Goal: Information Seeking & Learning: Learn about a topic

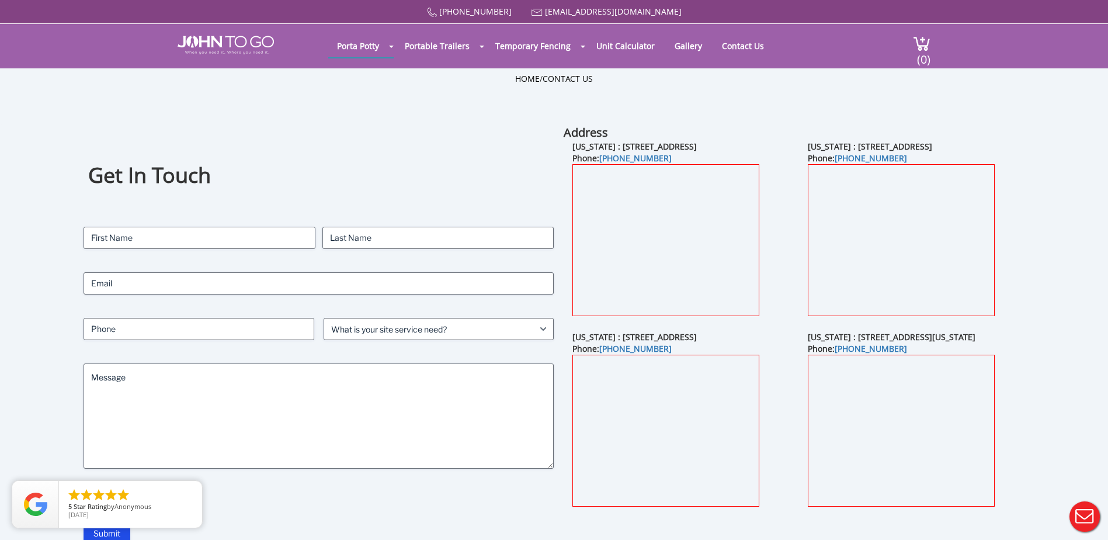
click at [397, 149] on div "Get In Touch Contact Name (Required) First Last Email (Required) Phone (Require…" at bounding box center [319, 334] width 470 height 420
click at [797, 117] on div "Home / Contact Us" at bounding box center [554, 96] width 683 height 47
click at [1031, 232] on div "New Jersey : 82 Milbar Blvd, Farmingdale, NY 11735 Phone: (845) 712-4038" at bounding box center [916, 236] width 235 height 190
click at [1034, 235] on div "Get In Touch Contact Name (Required) First Last Email (Required) Phone (Require…" at bounding box center [553, 348] width 997 height 449
click at [885, 98] on div "Home / Contact Us" at bounding box center [554, 96] width 683 height 47
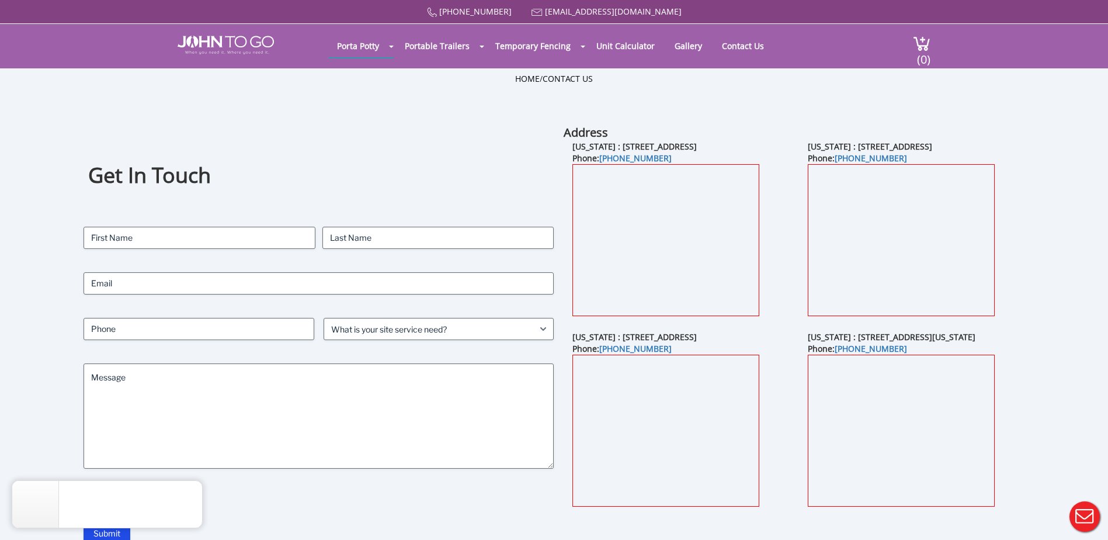
click at [49, 190] on div "Get In Touch Contact Name (Required) First Last Email (Required) Phone (Require…" at bounding box center [554, 348] width 1108 height 449
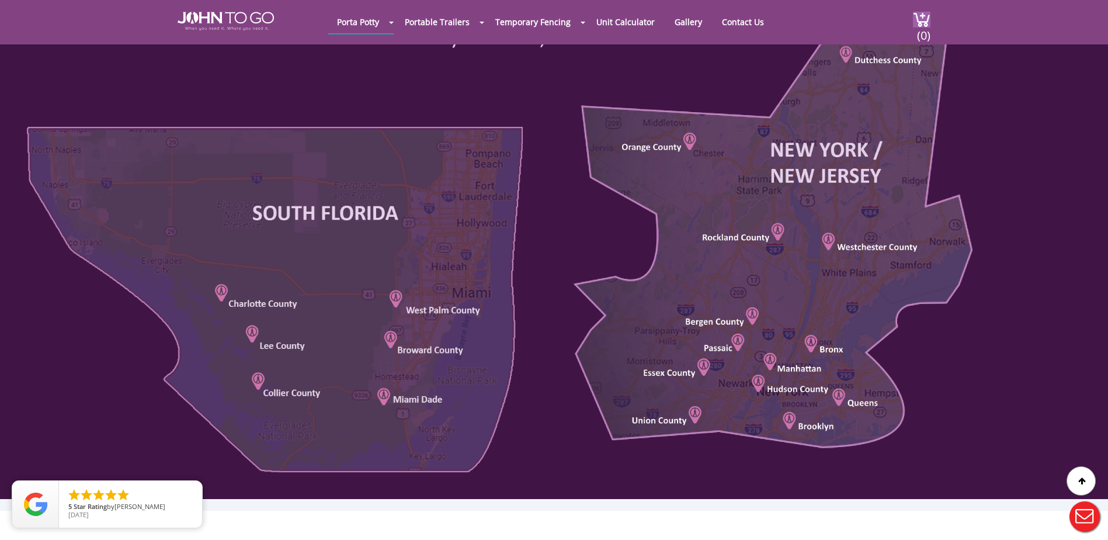
scroll to position [526, 0]
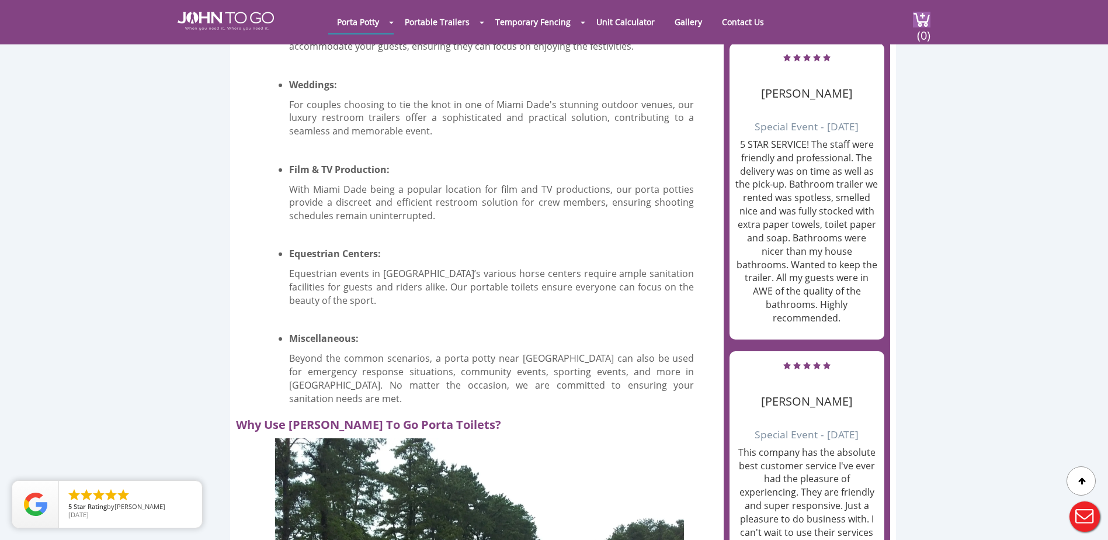
scroll to position [993, 0]
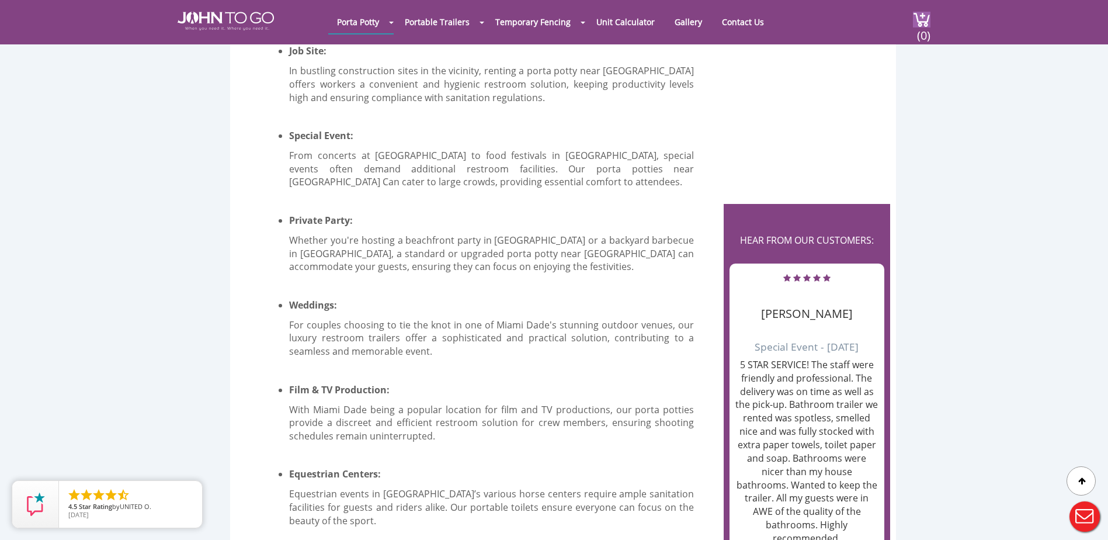
click at [388, 210] on div at bounding box center [554, 270] width 1108 height 540
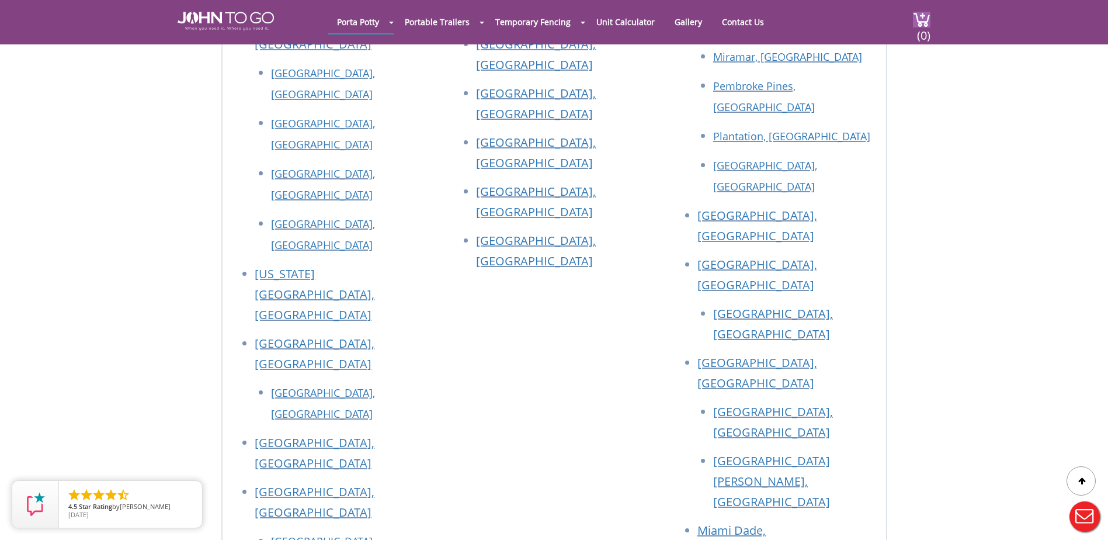
scroll to position [7949, 0]
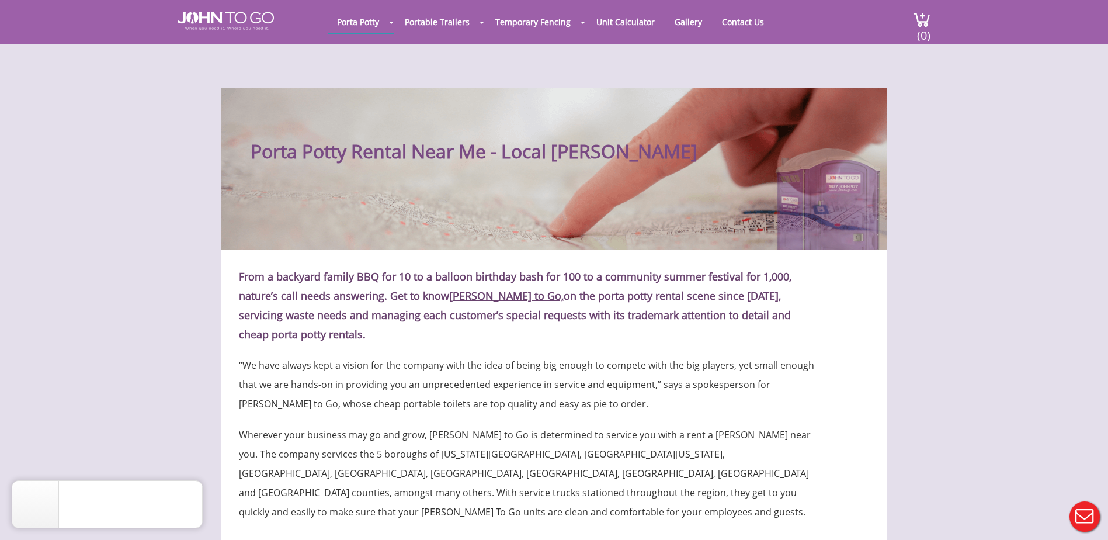
click at [381, 159] on h1 "Porta Potty Rental Near Me - Local Porta Johns" at bounding box center [569, 137] width 637 height 51
click at [434, 148] on h1 "Porta Potty Rental Near Me - Local Porta Johns" at bounding box center [569, 137] width 637 height 51
click at [498, 154] on h1 "Porta Potty Rental Near Me - Local Porta Johns" at bounding box center [569, 137] width 637 height 51
click at [551, 149] on h1 "Porta Potty Rental Near Me - Local Porta Johns" at bounding box center [569, 137] width 637 height 51
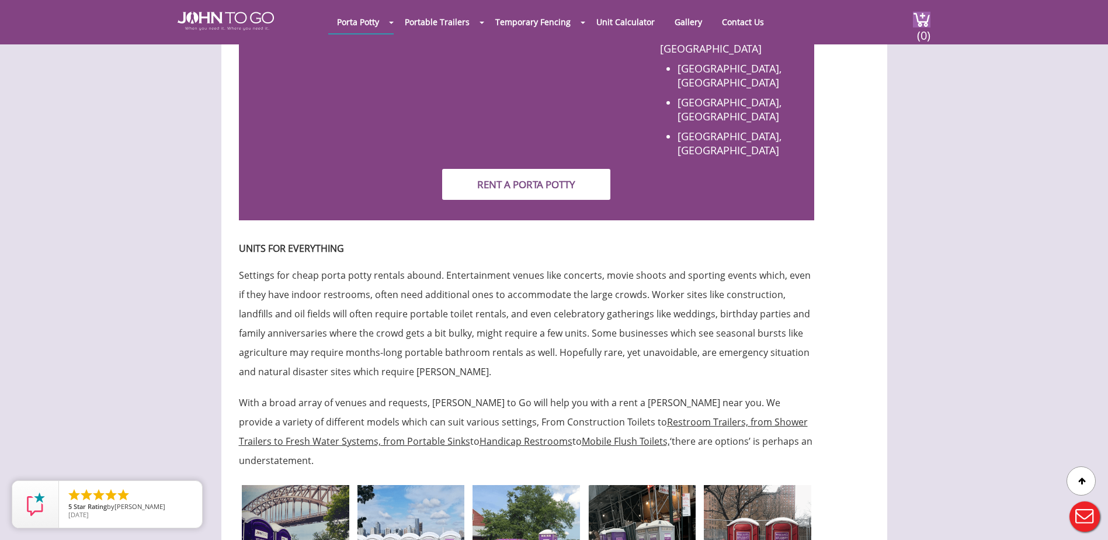
scroll to position [1577, 0]
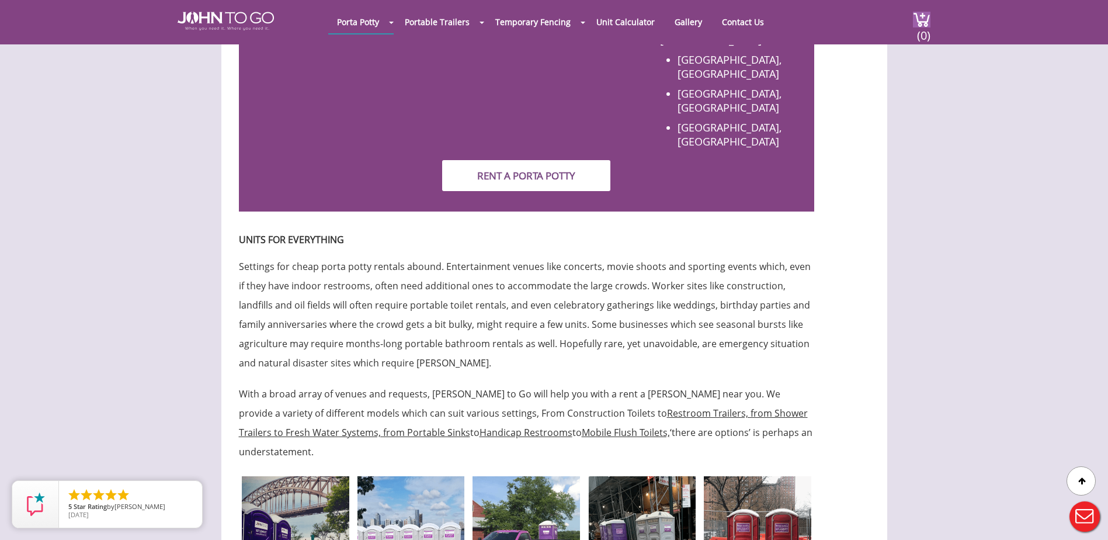
drag, startPoint x: 274, startPoint y: 167, endPoint x: 456, endPoint y: 137, distance: 184.7
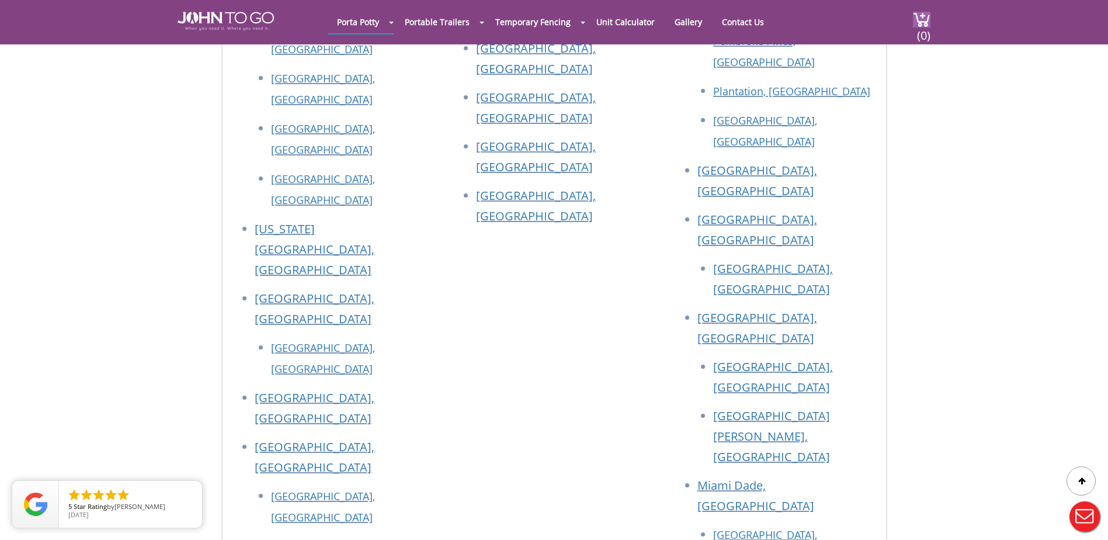
scroll to position [4890, 0]
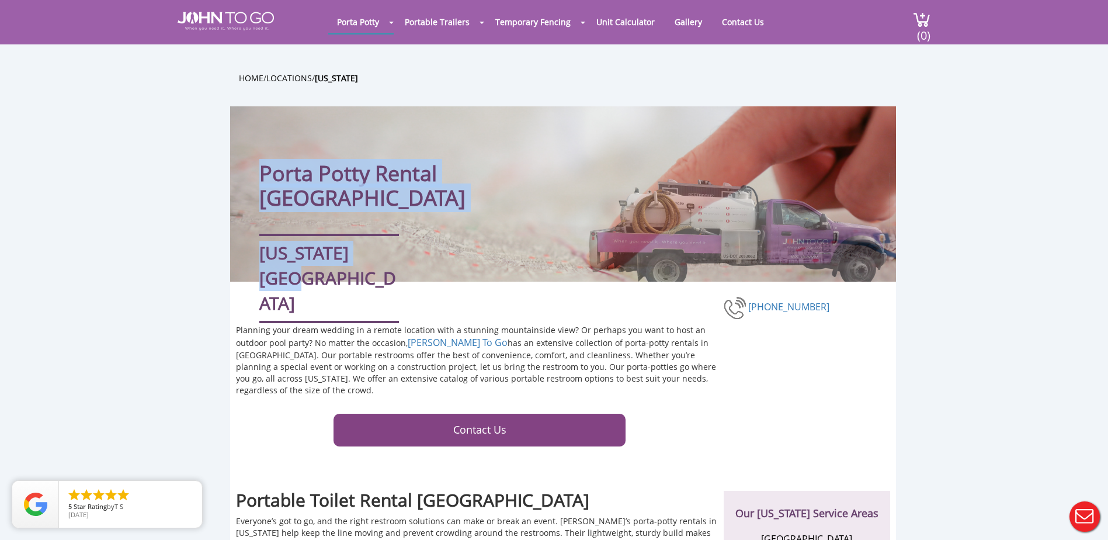
drag, startPoint x: 367, startPoint y: 231, endPoint x: 241, endPoint y: 161, distance: 143.8
click at [241, 161] on div "Porta Potty Rental NYC New York State" at bounding box center [563, 193] width 666 height 175
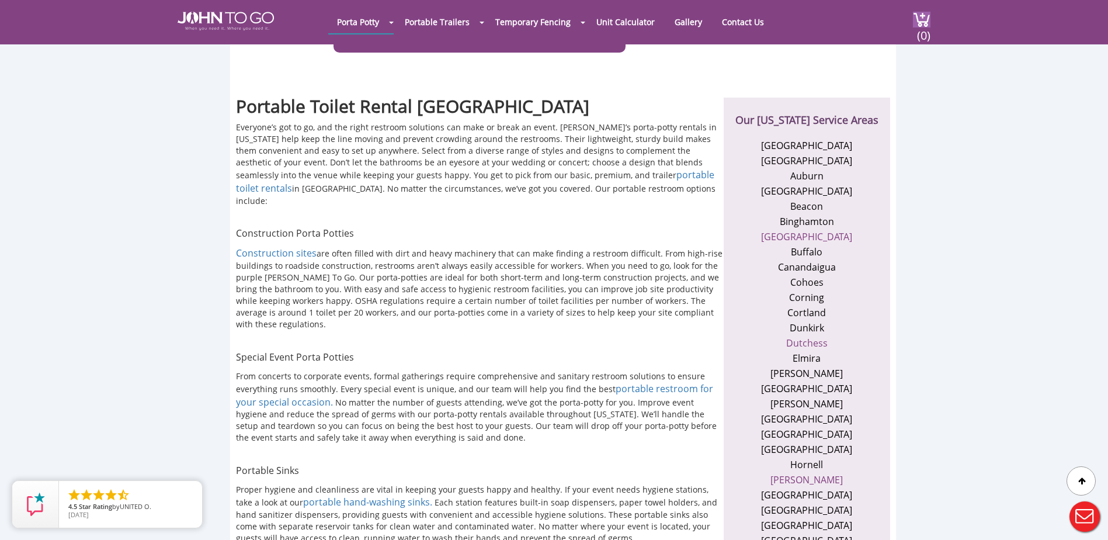
scroll to position [350, 0]
click at [807, 237] on link "[GEOGRAPHIC_DATA]" at bounding box center [806, 235] width 91 height 13
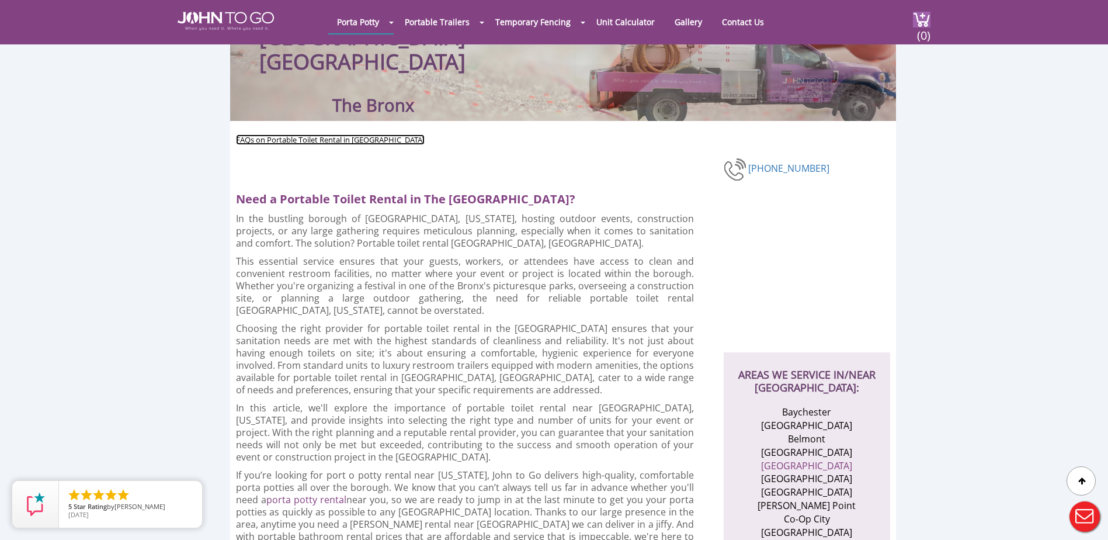
click at [324, 138] on link "FAQs on Portable Toilet Rental in The Bronx" at bounding box center [330, 139] width 189 height 11
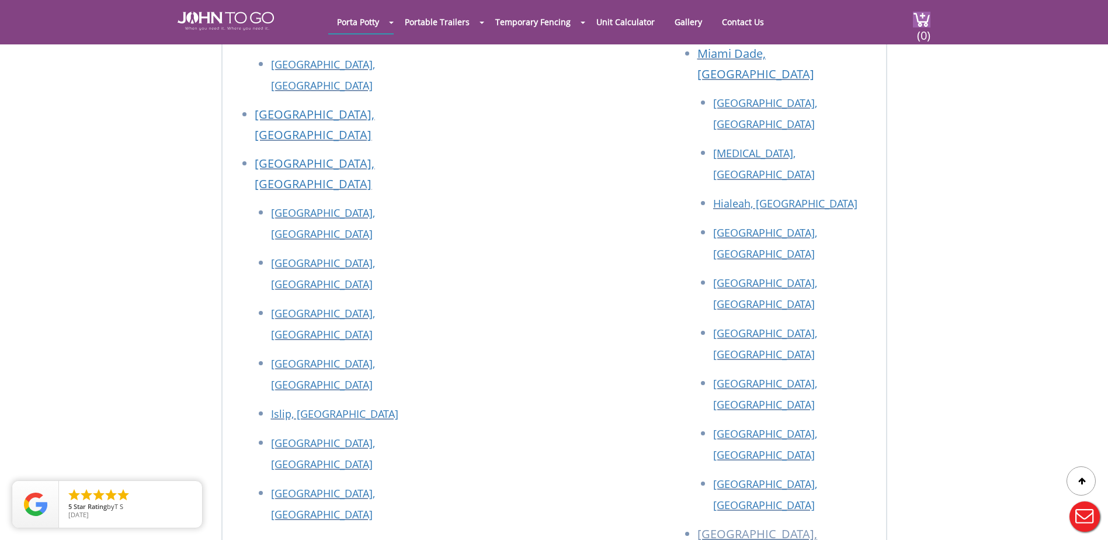
scroll to position [6126, 0]
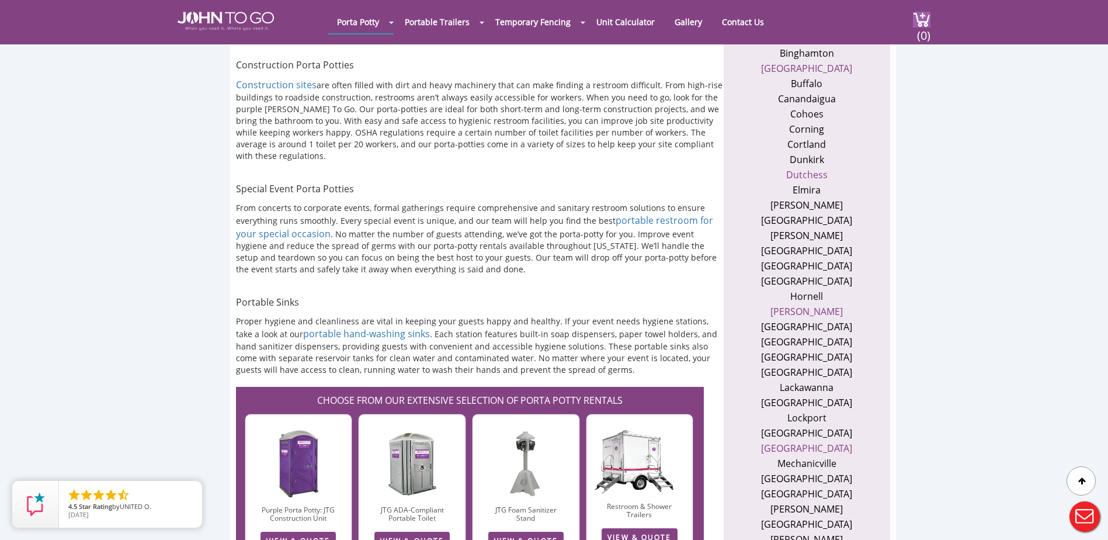
scroll to position [701, 0]
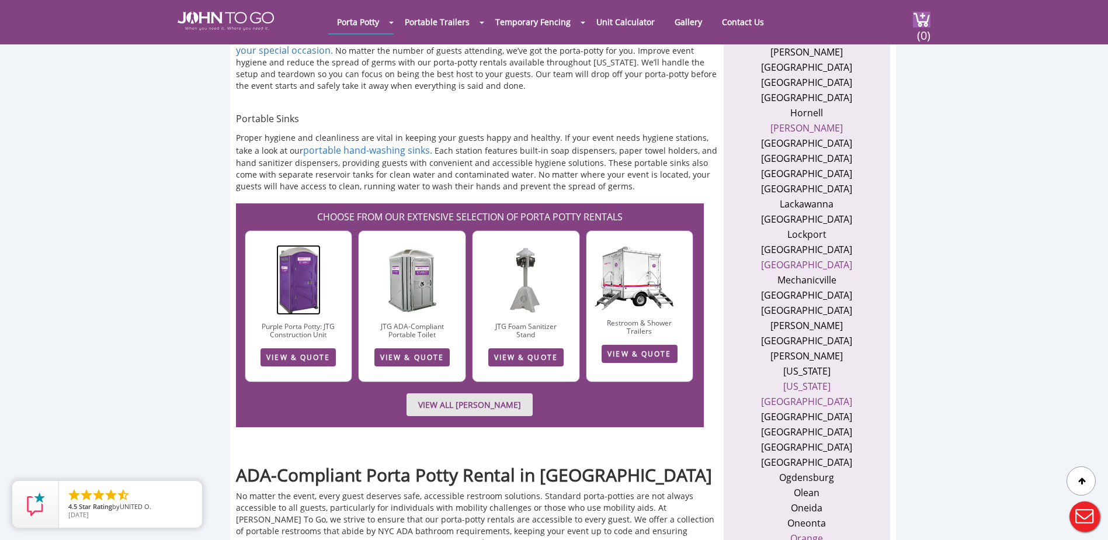
click at [301, 256] on img at bounding box center [298, 280] width 44 height 70
